Goal: Find specific page/section: Find specific page/section

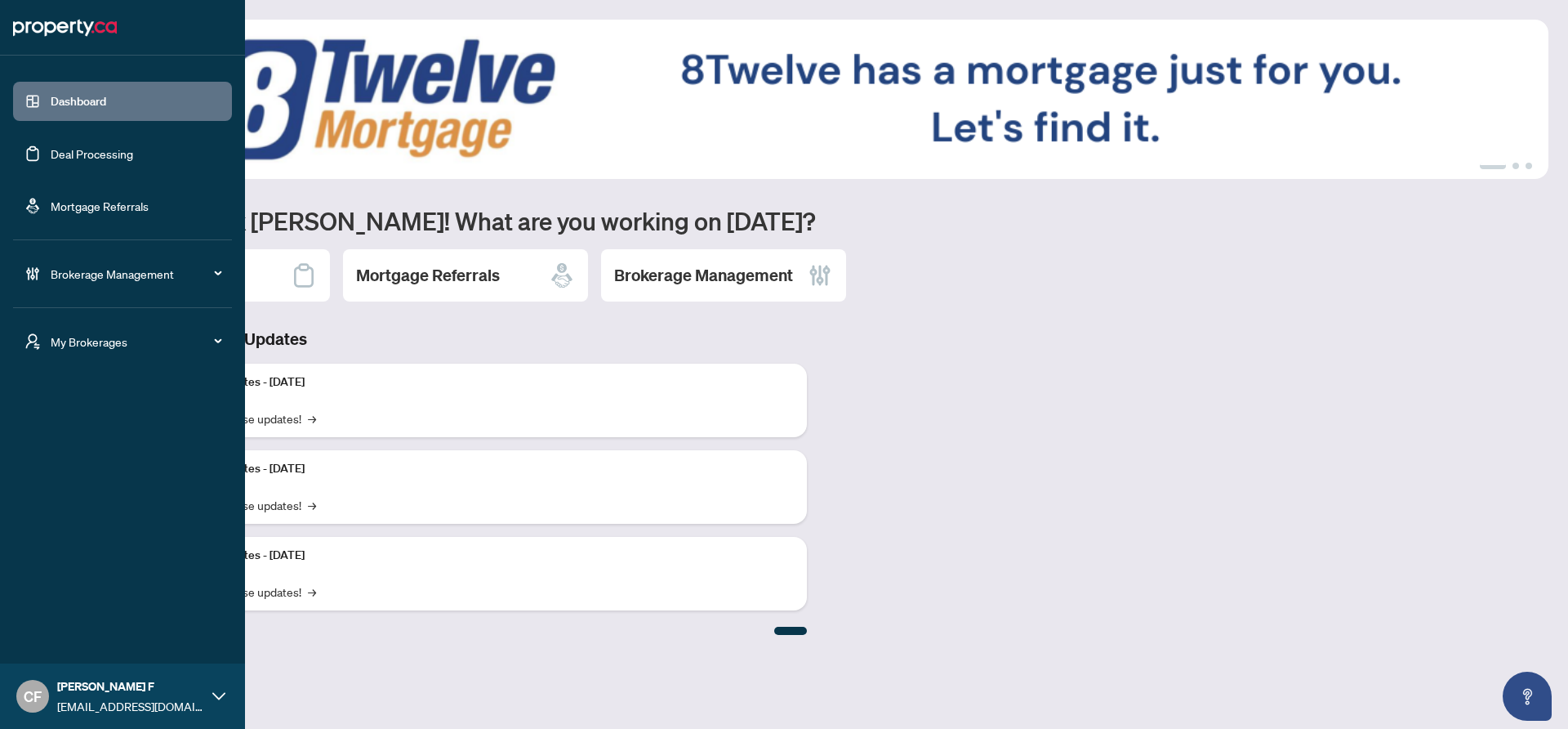
click at [121, 332] on span "My Brokerages" at bounding box center [136, 341] width 170 height 18
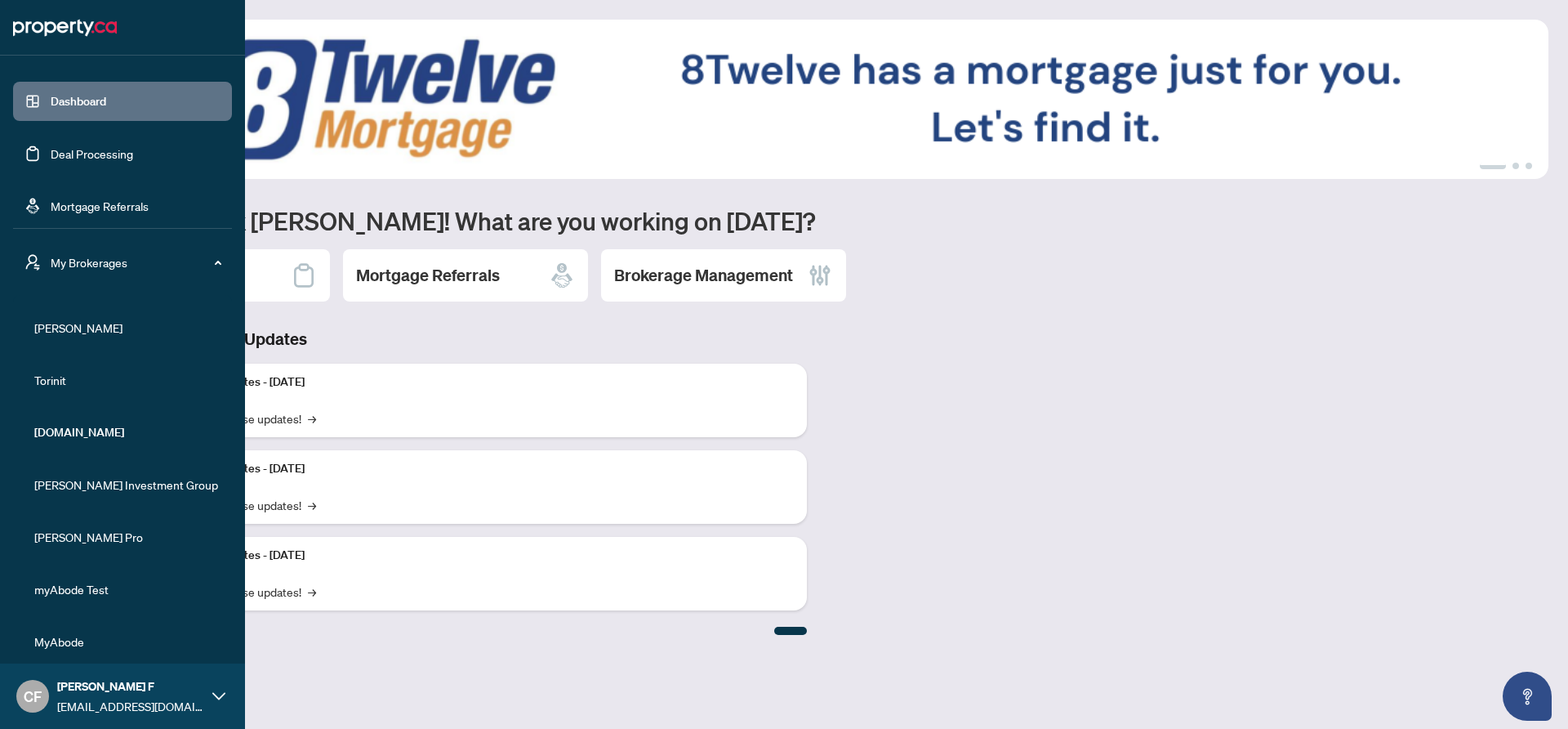
click at [89, 324] on span "[PERSON_NAME]" at bounding box center [127, 327] width 186 height 18
